Goal: Information Seeking & Learning: Learn about a topic

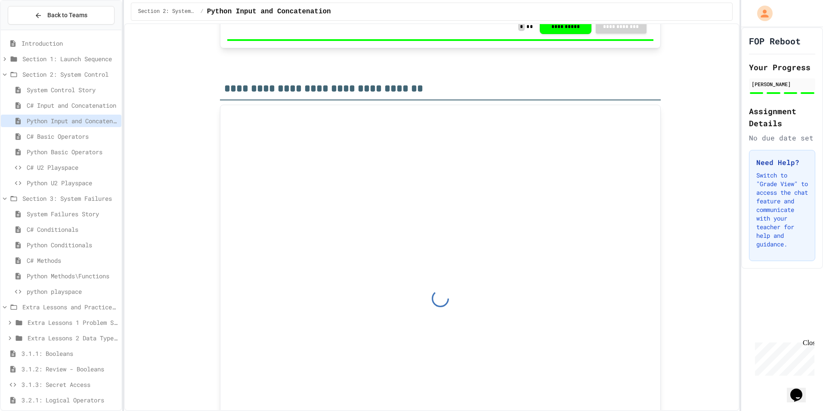
scroll to position [1162, 0]
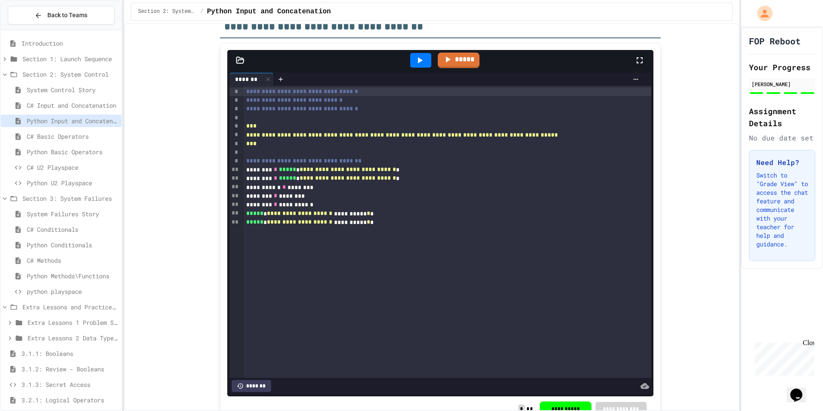
click at [73, 69] on div "Section 2: System Control" at bounding box center [61, 74] width 121 height 12
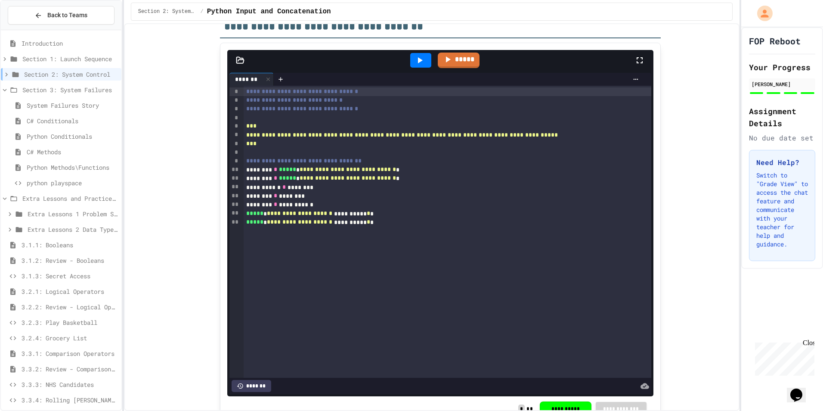
click at [69, 137] on span "Python Conditionals" at bounding box center [72, 136] width 91 height 9
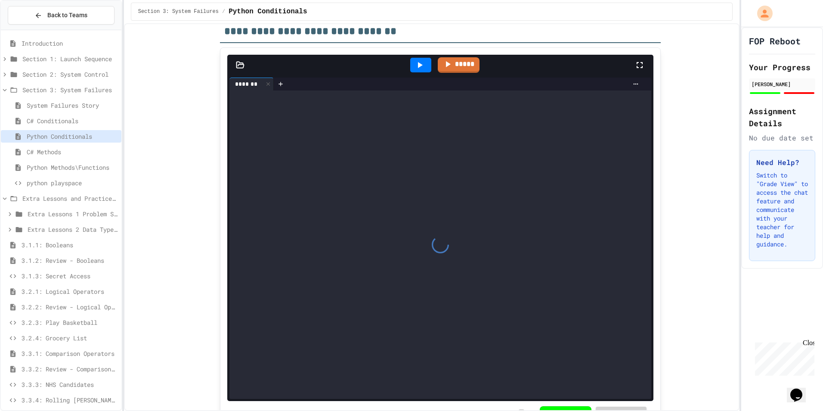
scroll to position [850, 0]
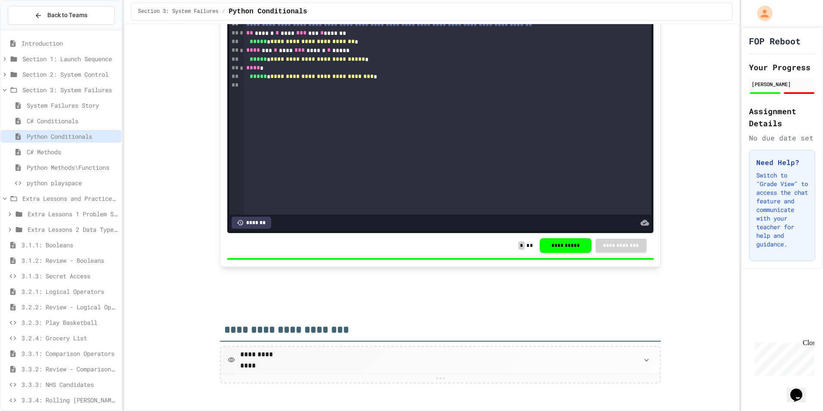
click at [75, 162] on div "Python Methods\Functions" at bounding box center [61, 167] width 121 height 12
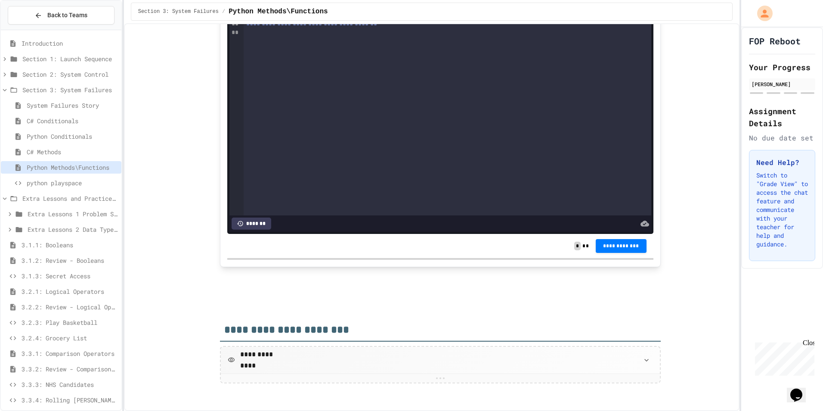
scroll to position [1774, 0]
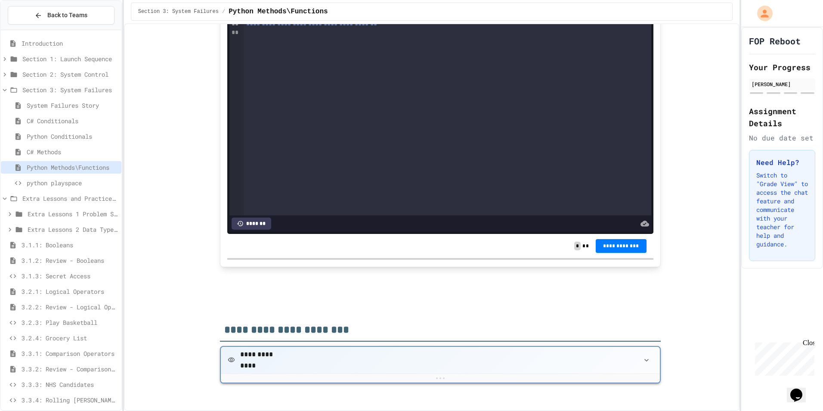
drag, startPoint x: 297, startPoint y: 379, endPoint x: 303, endPoint y: 368, distance: 11.5
click at [298, 377] on div at bounding box center [440, 377] width 439 height 9
drag, startPoint x: 455, startPoint y: 383, endPoint x: 456, endPoint y: 378, distance: 4.6
click at [456, 372] on div "**********" at bounding box center [440, 359] width 439 height 27
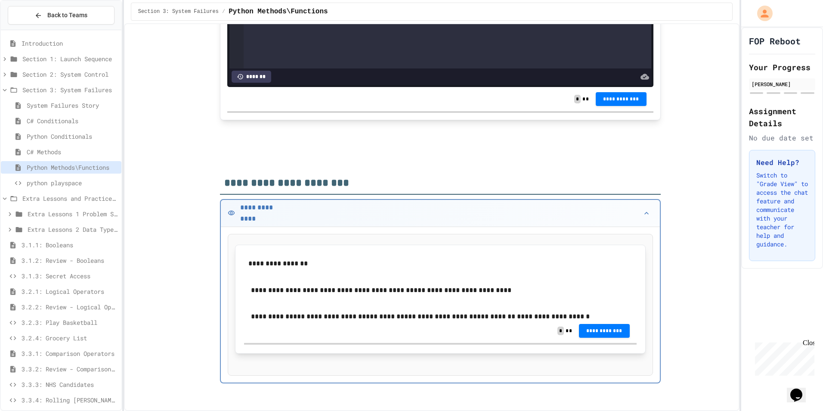
scroll to position [1921, 0]
click at [64, 69] on div "Section 2: System Control" at bounding box center [61, 74] width 121 height 12
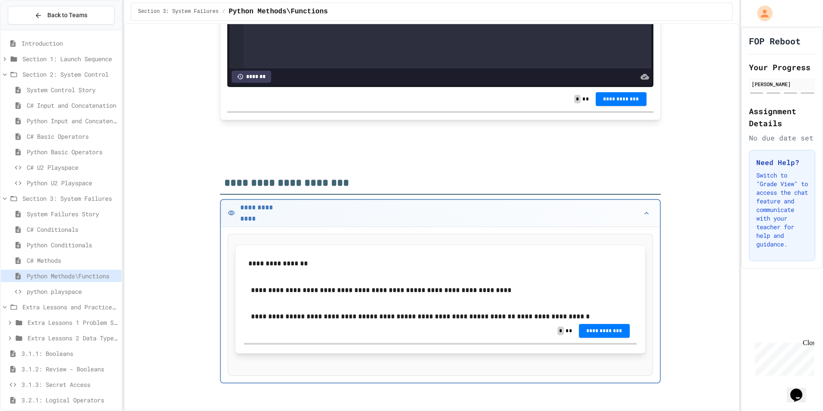
click at [67, 114] on div "C# Input and Concatenation" at bounding box center [61, 106] width 121 height 15
click at [68, 121] on span "Python Input and Concatenation" at bounding box center [72, 120] width 91 height 9
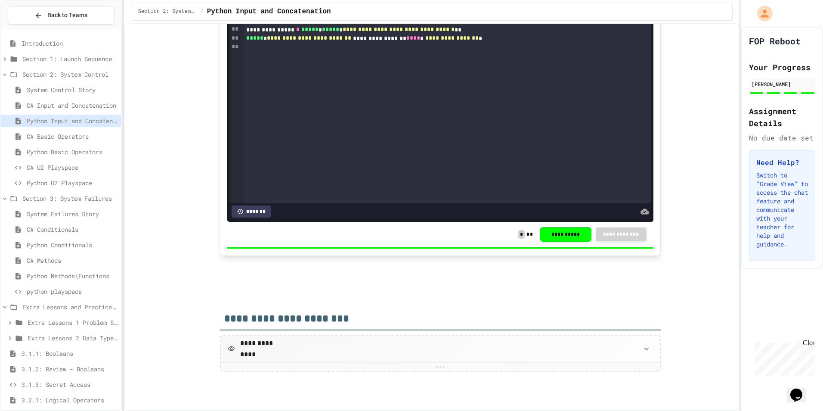
scroll to position [1930, 0]
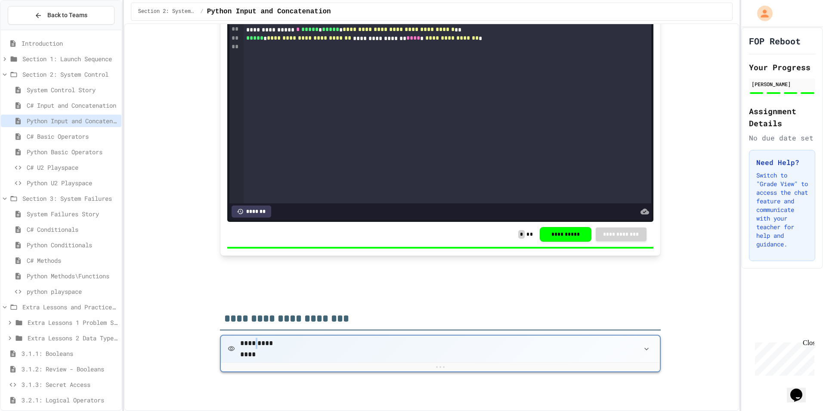
click at [253, 349] on p "**********" at bounding box center [262, 348] width 45 height 11
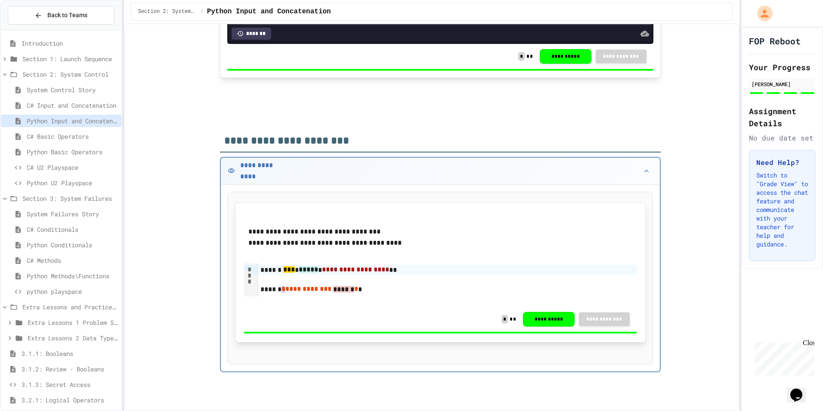
scroll to position [2108, 0]
click at [80, 146] on div "Python Basic Operators" at bounding box center [61, 151] width 121 height 12
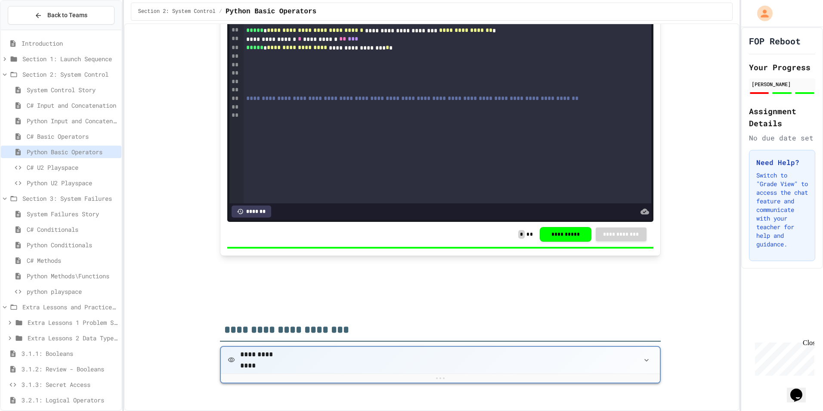
click at [242, 362] on p "**********" at bounding box center [262, 359] width 45 height 11
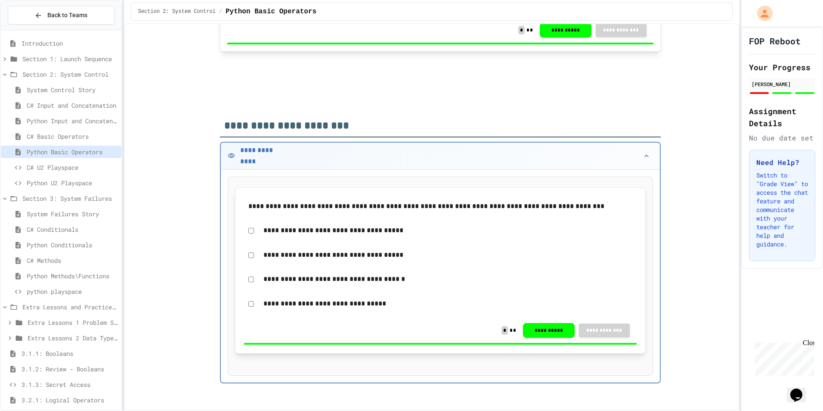
scroll to position [1861, 0]
